Goal: Transaction & Acquisition: Obtain resource

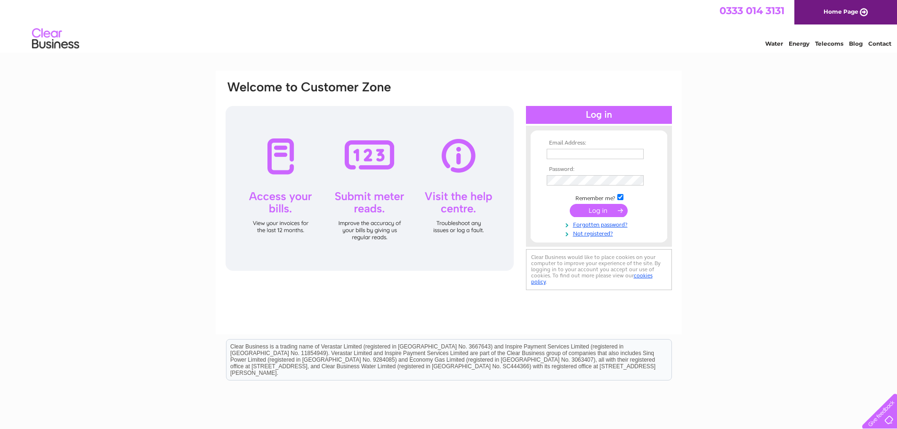
type input "ddoig@dustacco.com"
click at [608, 214] on input "submit" at bounding box center [598, 210] width 58 height 13
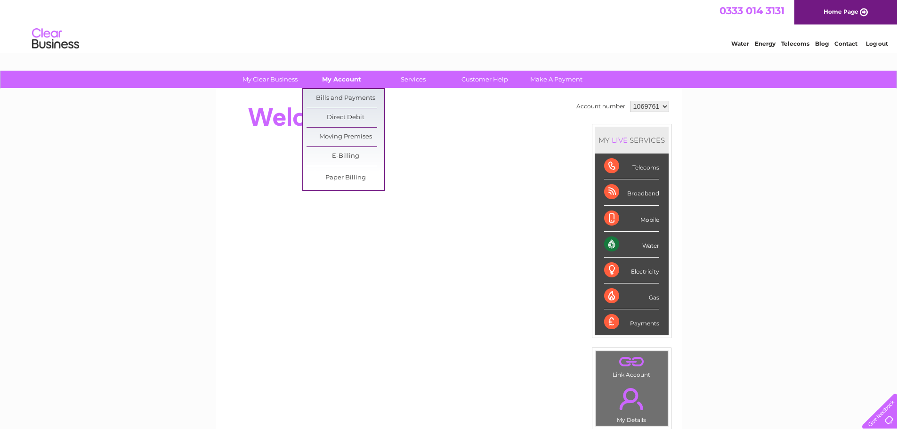
click at [332, 79] on link "My Account" at bounding box center [342, 79] width 78 height 17
click at [333, 100] on link "Bills and Payments" at bounding box center [345, 98] width 78 height 19
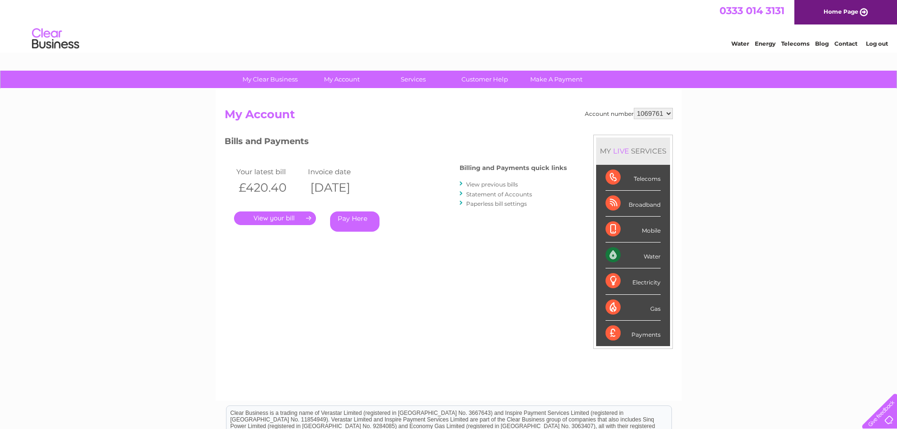
click at [281, 217] on link "." at bounding box center [275, 218] width 82 height 14
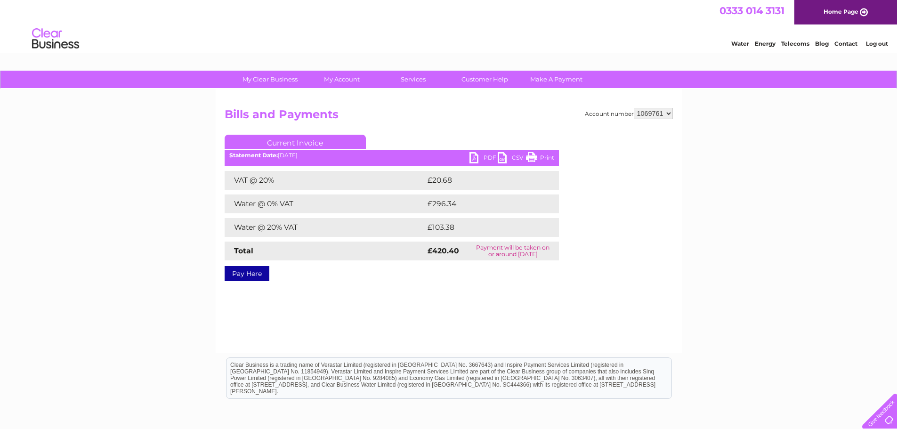
click at [474, 159] on link "PDF" at bounding box center [483, 159] width 28 height 14
drag, startPoint x: 825, startPoint y: 208, endPoint x: 808, endPoint y: 168, distance: 44.1
click at [825, 206] on div "My Clear Business Login Details My Details My Preferences Link Account My Accou…" at bounding box center [448, 292] width 897 height 443
drag, startPoint x: 522, startPoint y: 340, endPoint x: 531, endPoint y: 331, distance: 12.0
click at [522, 341] on div "Account number 1069761 Bills and Payments Current Invoice PDF CSV Print VAT @ 2…" at bounding box center [449, 221] width 466 height 264
